Goal: Task Accomplishment & Management: Complete application form

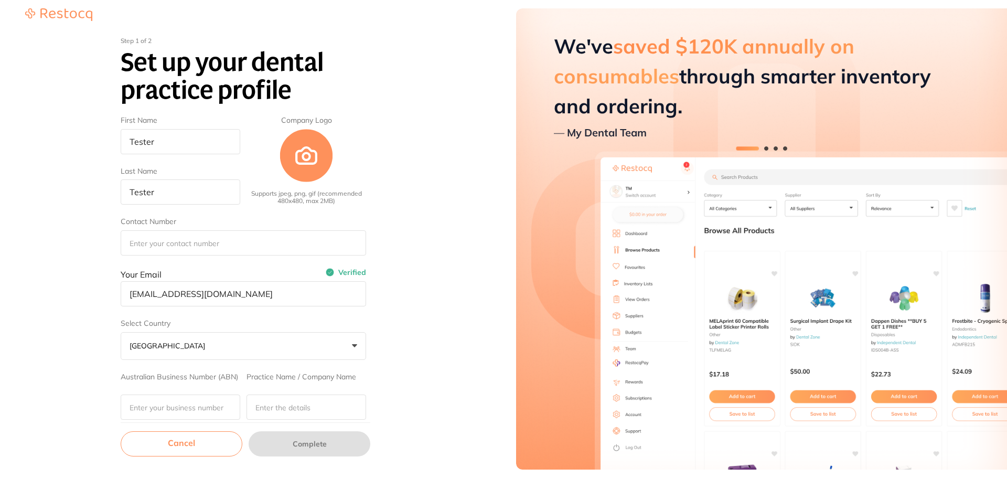
click at [217, 435] on link "Cancel" at bounding box center [182, 443] width 122 height 25
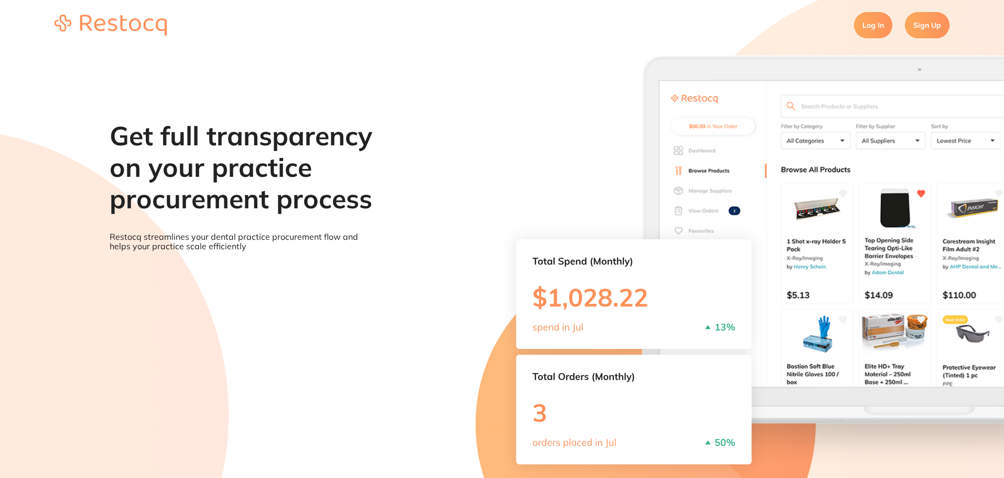
click at [870, 26] on link "Log In" at bounding box center [873, 25] width 38 height 26
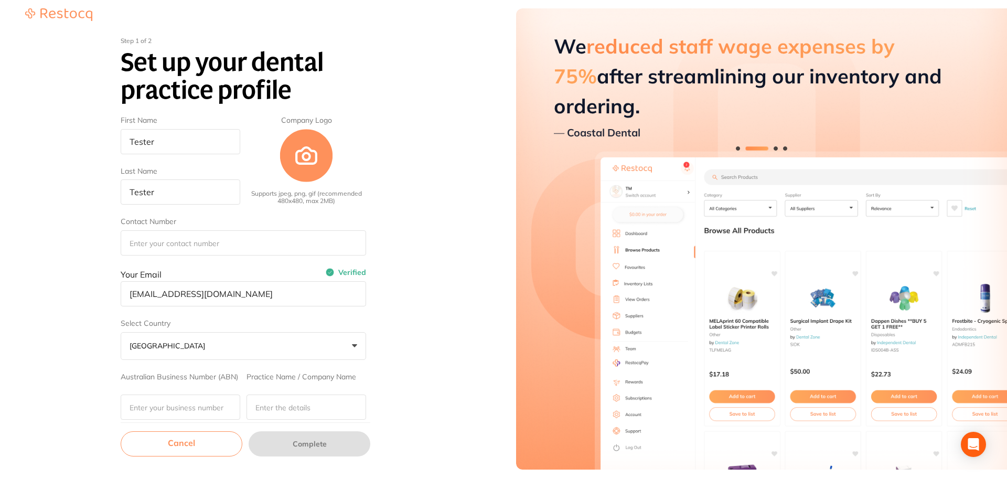
scroll to position [162, 0]
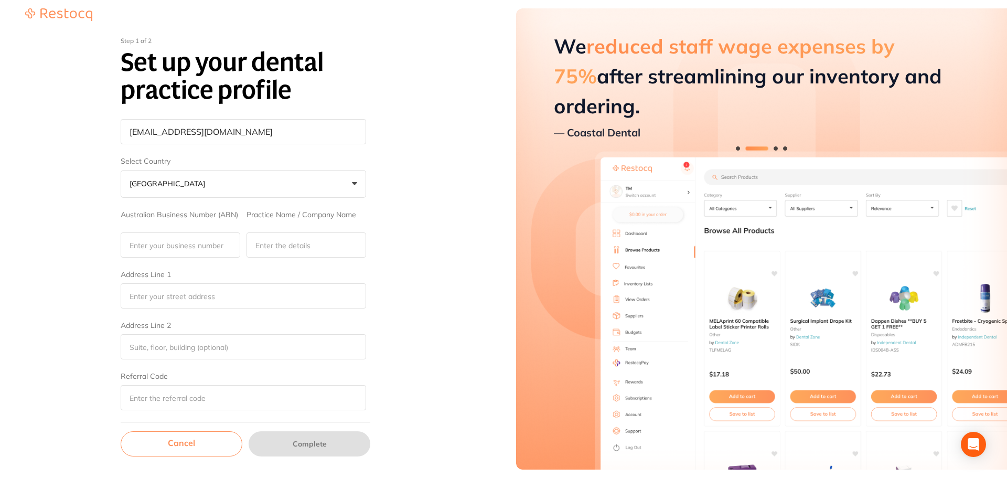
click at [190, 438] on link "Cancel" at bounding box center [182, 443] width 122 height 25
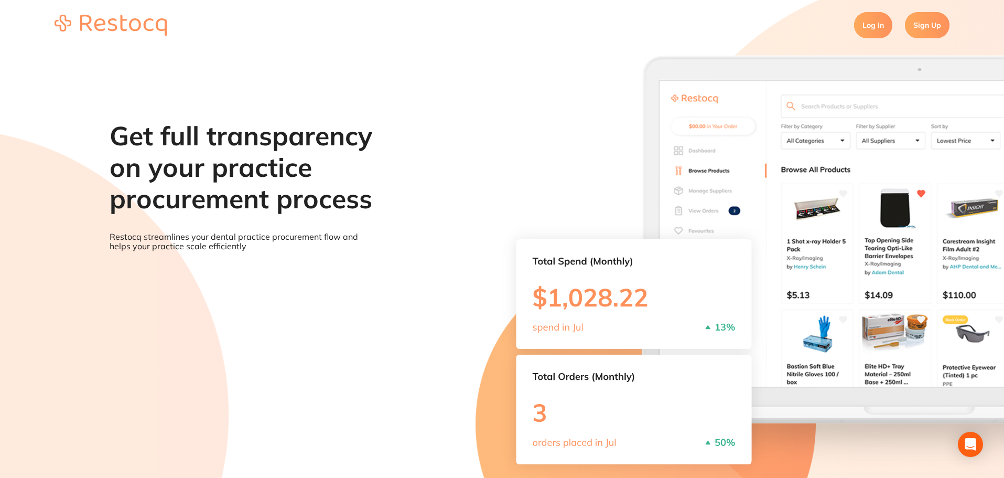
click at [871, 25] on link "Log In" at bounding box center [873, 25] width 38 height 26
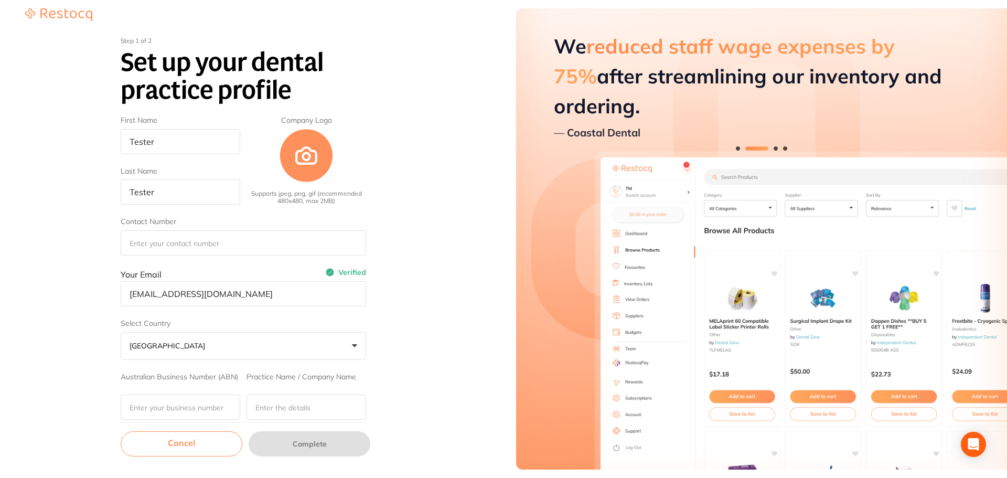
click at [195, 444] on link "Cancel" at bounding box center [182, 443] width 122 height 25
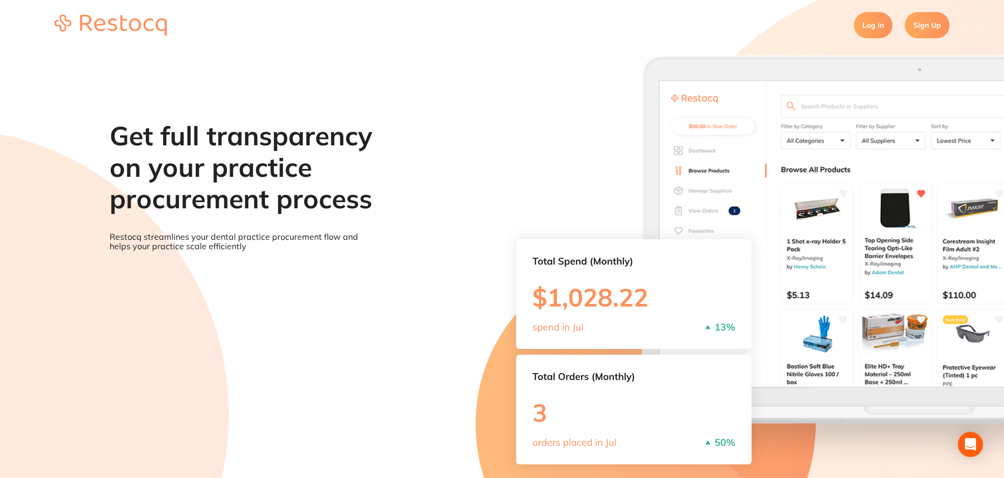
click at [920, 27] on link "Sign Up" at bounding box center [927, 25] width 45 height 26
